Goal: Navigation & Orientation: Find specific page/section

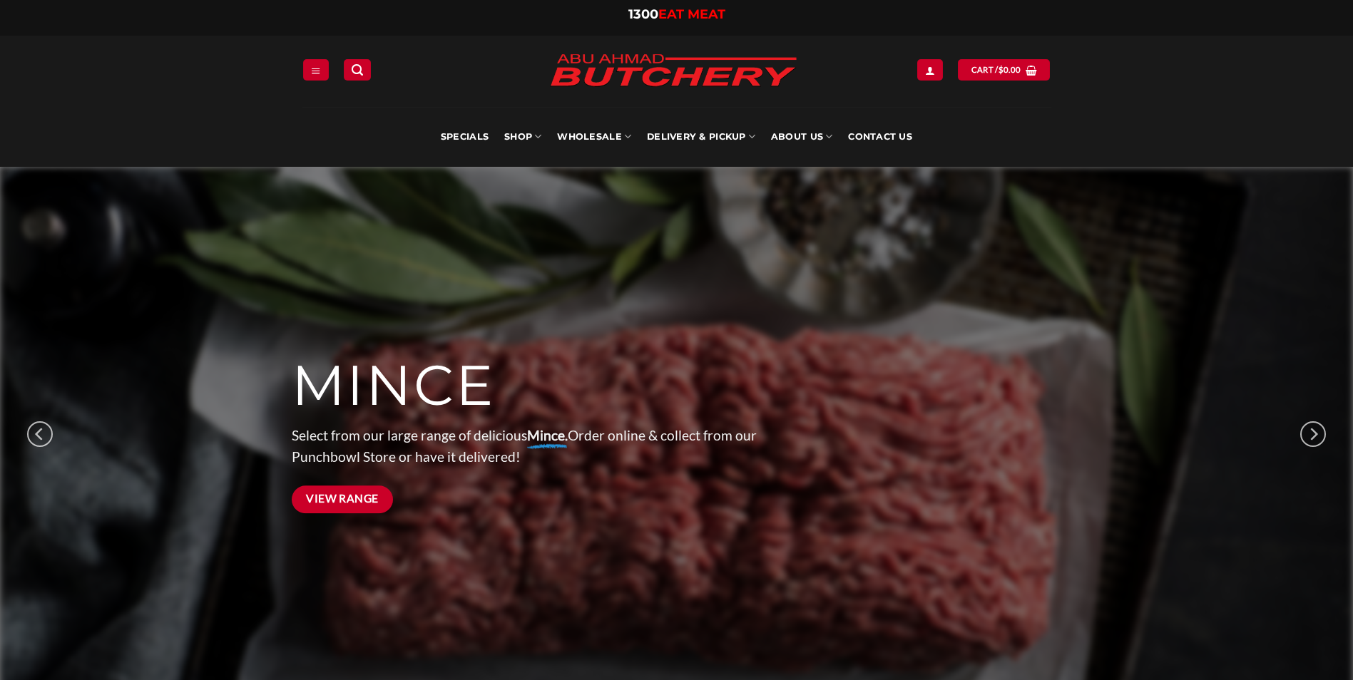
click at [348, 499] on span "View Range" at bounding box center [342, 499] width 73 height 18
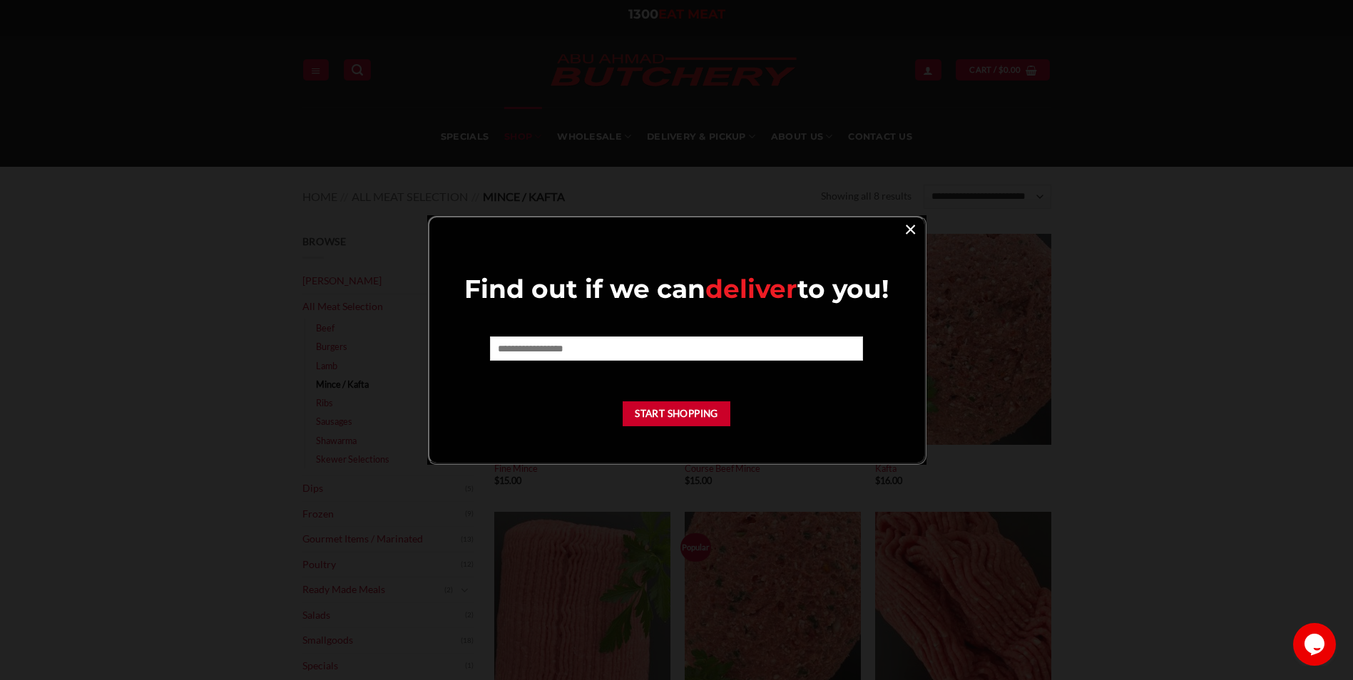
click at [905, 232] on link "×" at bounding box center [910, 228] width 21 height 19
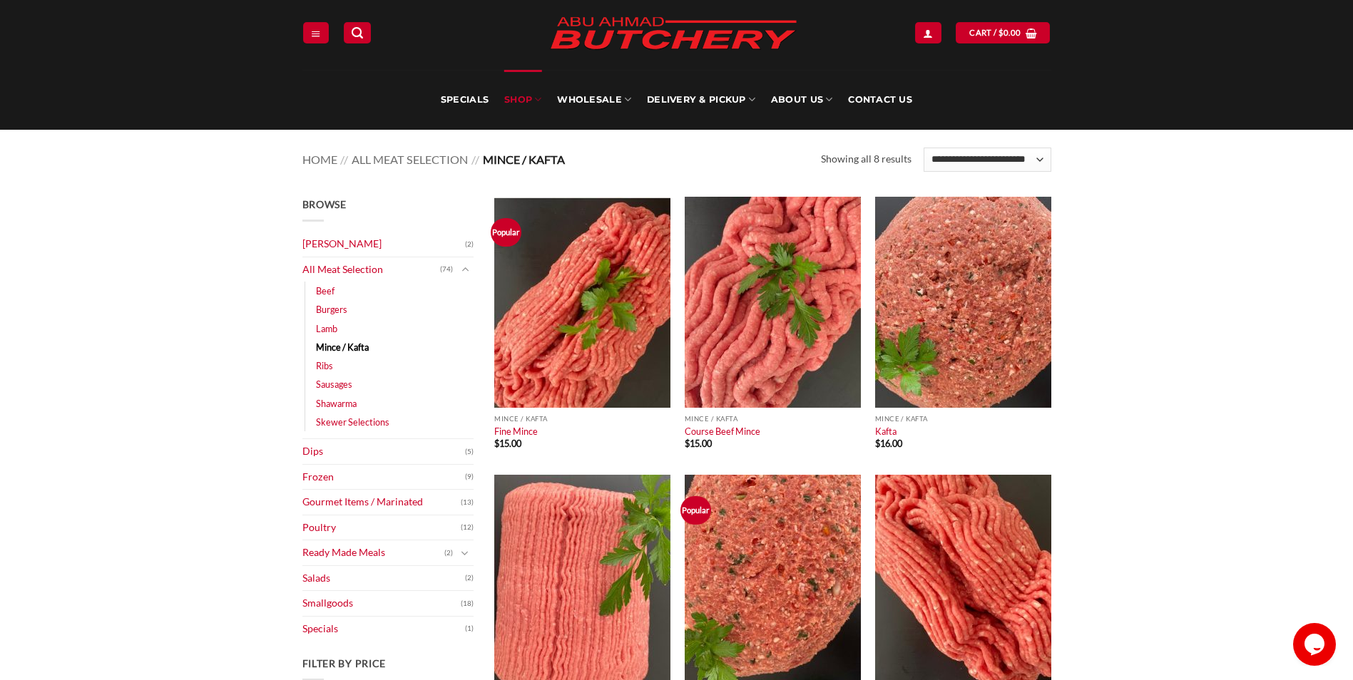
scroll to position [71, 0]
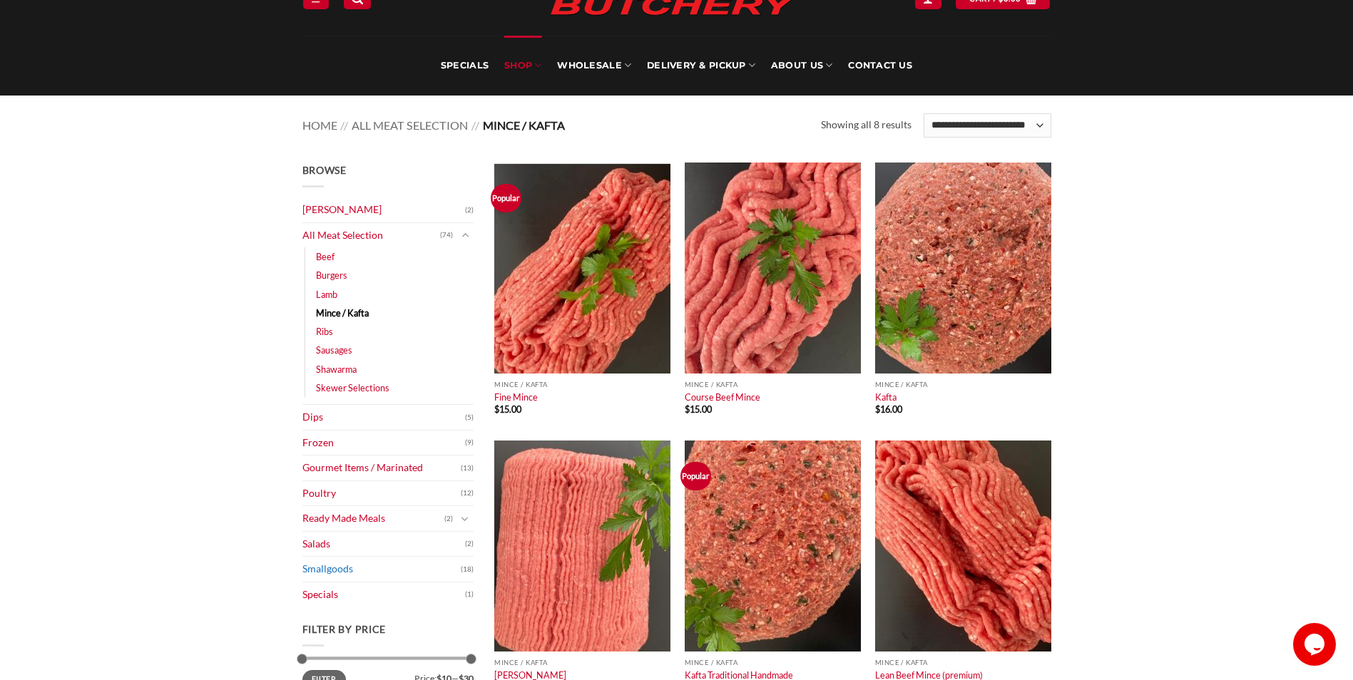
click at [337, 567] on link "Smallgoods" at bounding box center [381, 569] width 158 height 25
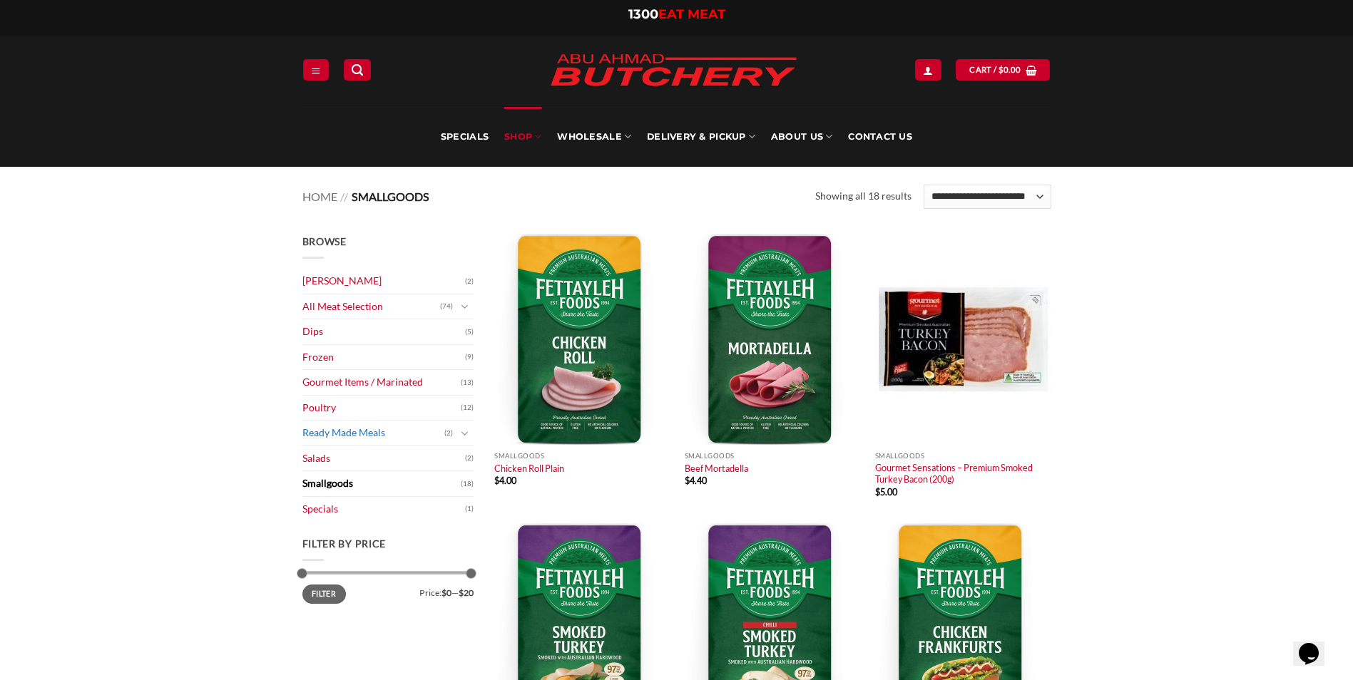
click at [429, 433] on link "Ready Made Meals" at bounding box center [373, 433] width 142 height 25
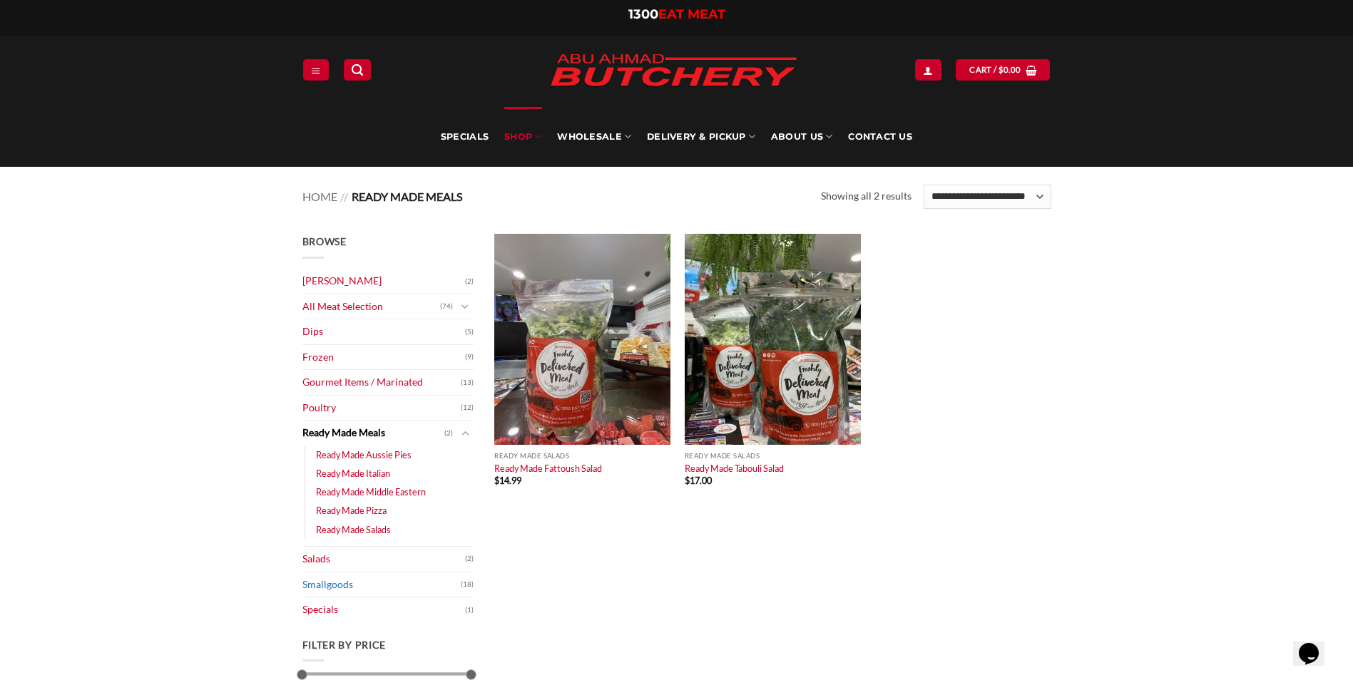
click at [340, 586] on link "Smallgoods" at bounding box center [381, 585] width 158 height 25
